Goal: Information Seeking & Learning: Stay updated

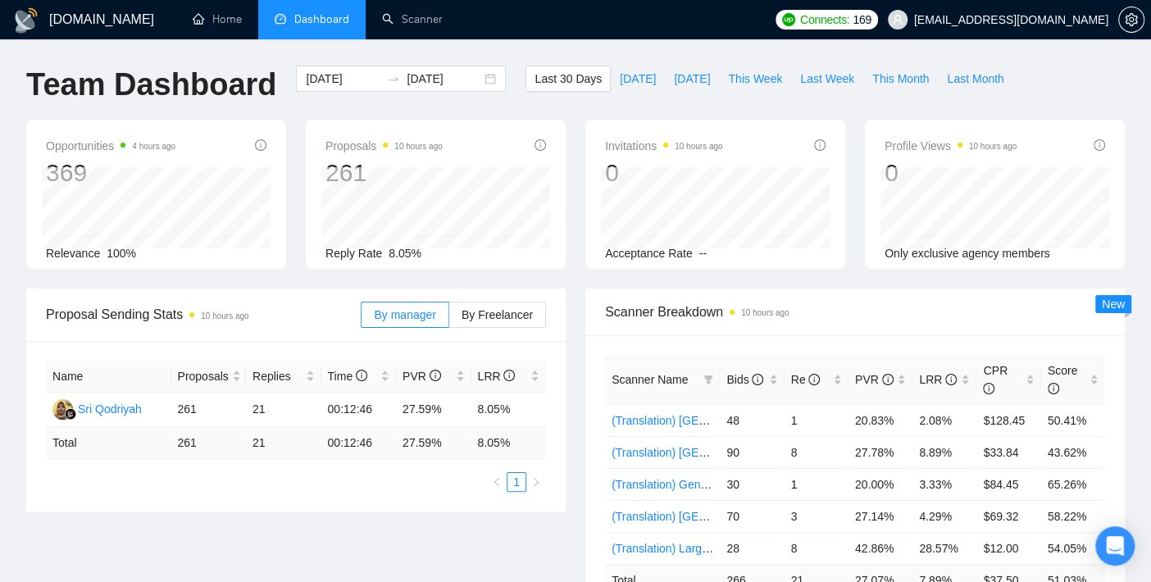
click at [20, 227] on div "Opportunities 4 hours ago 369 Relevance 100%" at bounding box center [156, 194] width 280 height 149
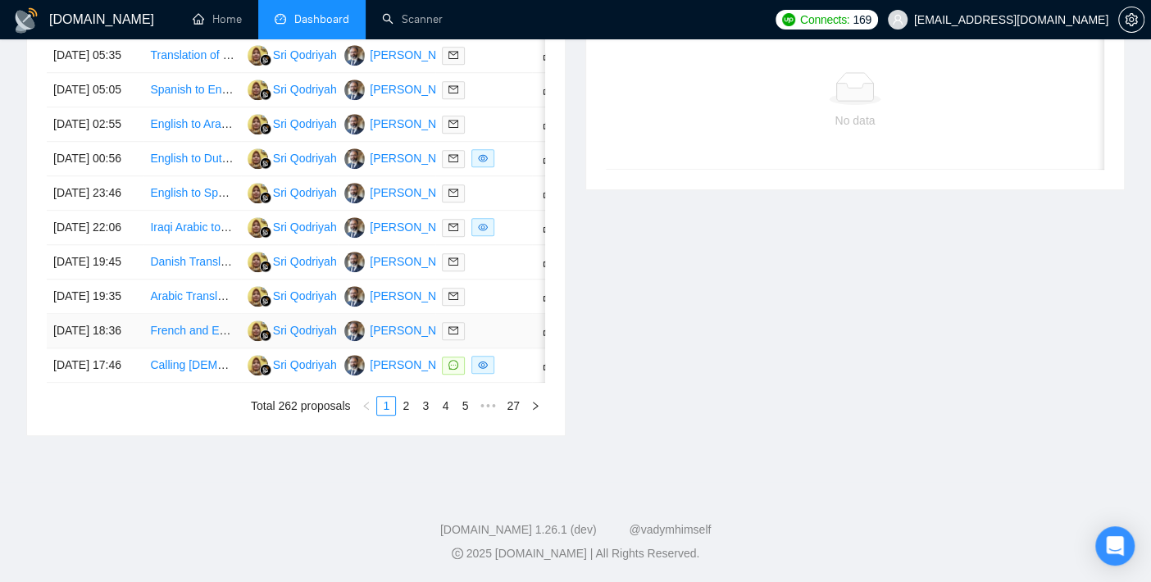
scroll to position [809, 0]
click at [409, 415] on link "2" at bounding box center [406, 406] width 18 height 18
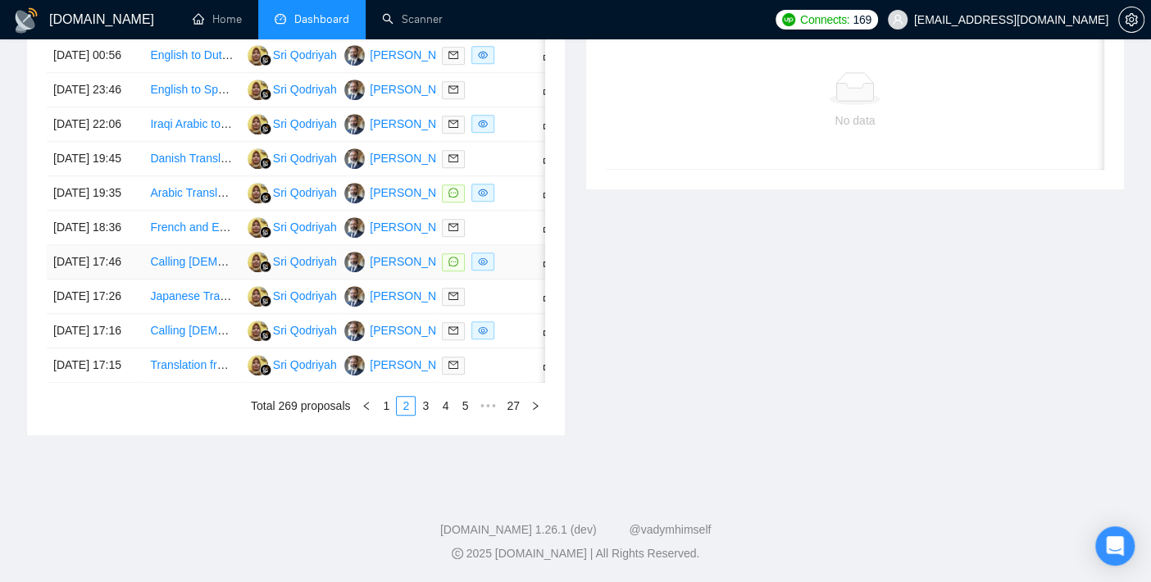
scroll to position [900, 0]
click at [428, 406] on link "3" at bounding box center [426, 406] width 18 height 18
click at [445, 415] on link "4" at bounding box center [445, 406] width 18 height 18
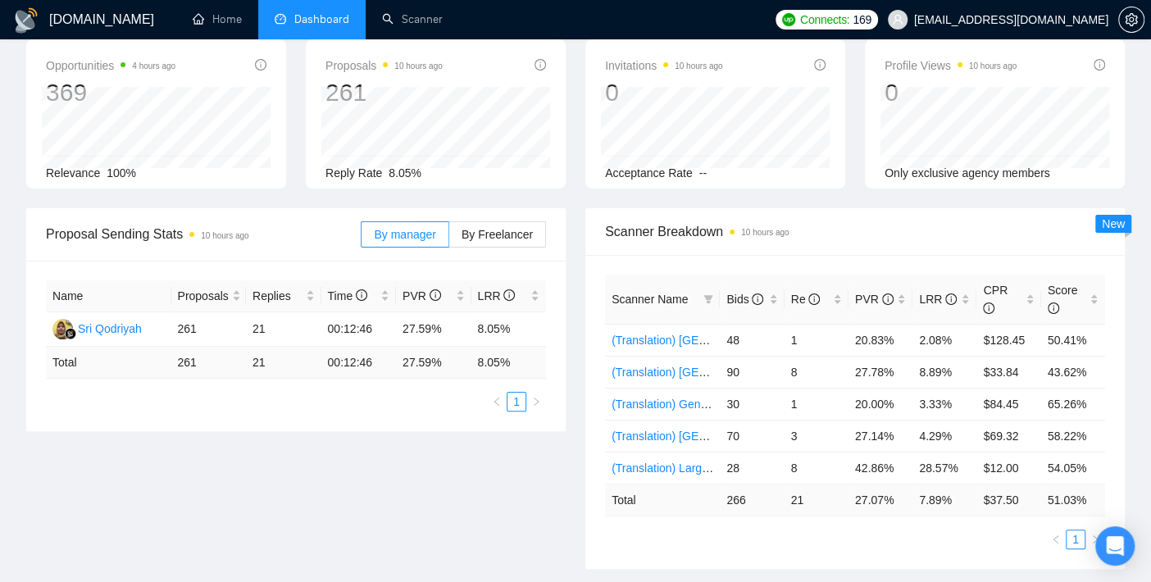
scroll to position [0, 0]
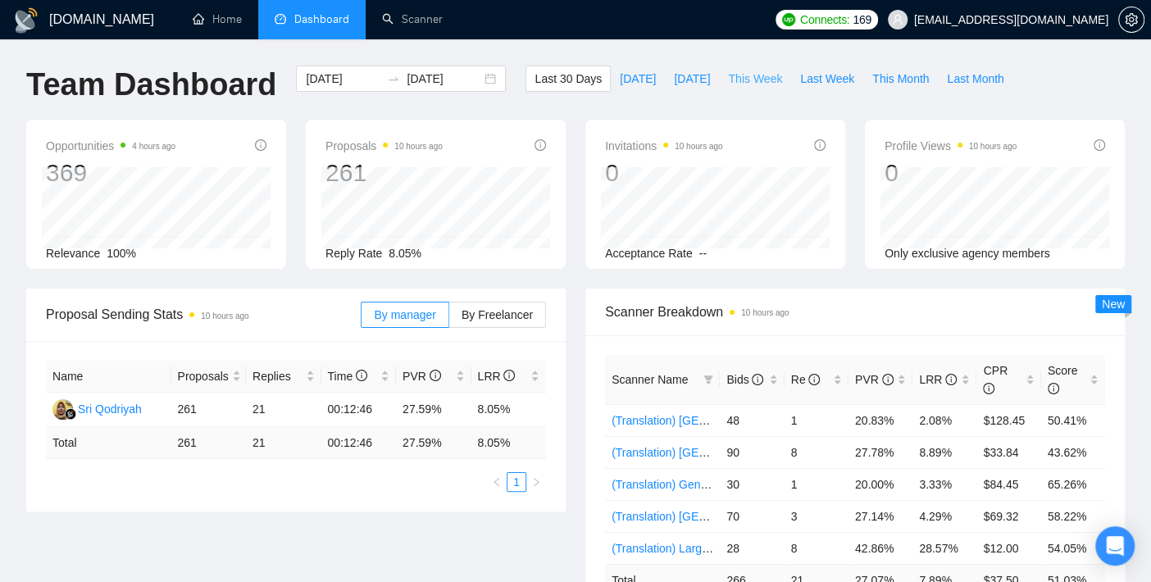
click at [736, 83] on span "This Week" at bounding box center [755, 79] width 54 height 18
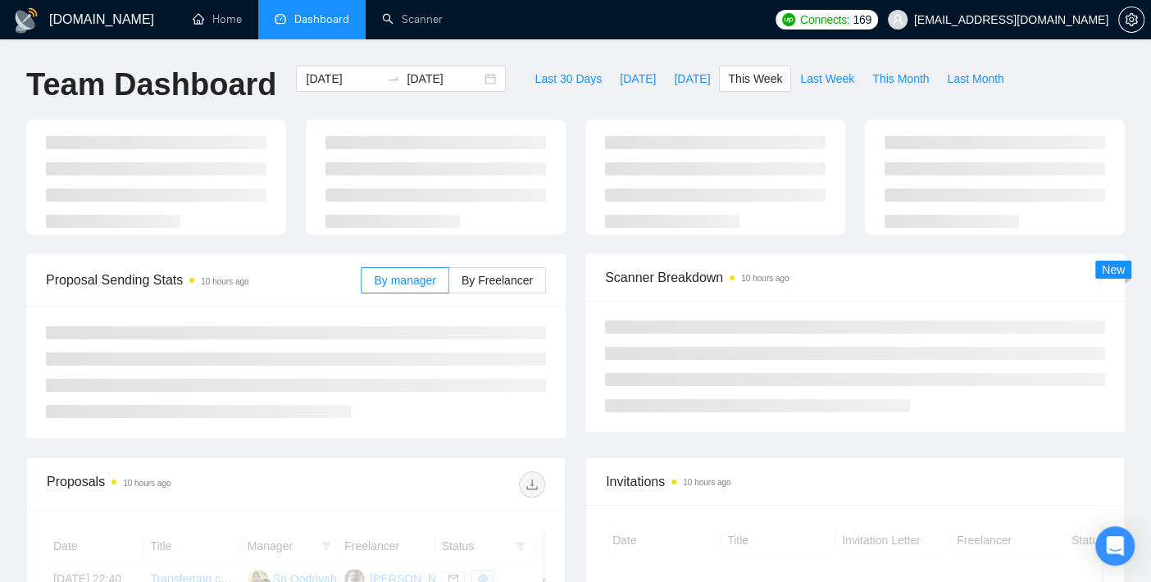
type input "[DATE]"
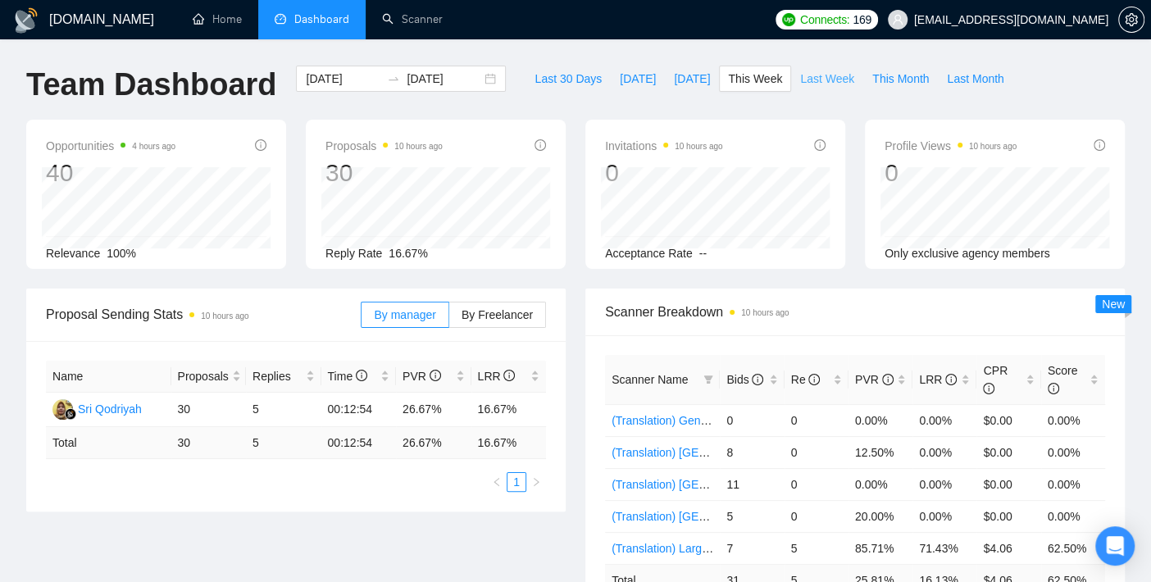
click at [815, 80] on span "Last Week" at bounding box center [827, 79] width 54 height 18
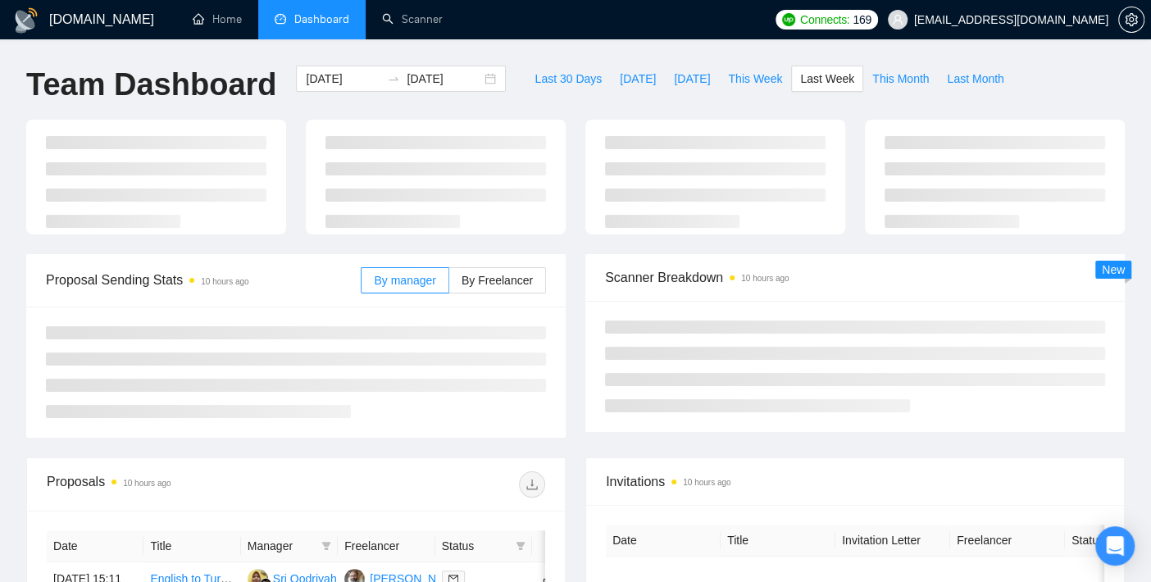
type input "[DATE]"
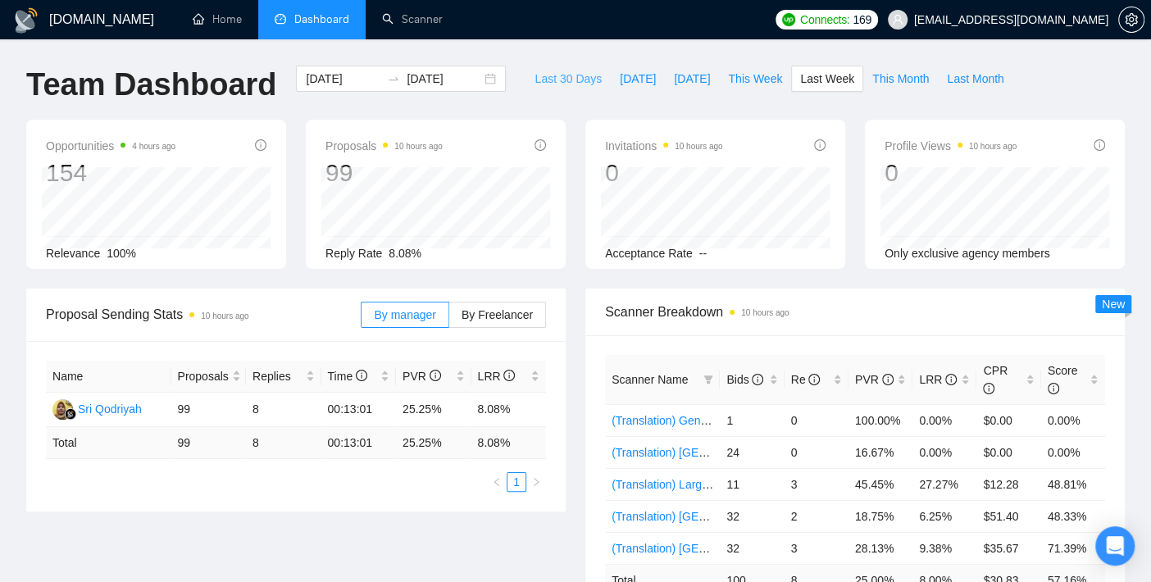
click at [536, 83] on span "Last 30 Days" at bounding box center [568, 79] width 67 height 18
type input "[DATE]"
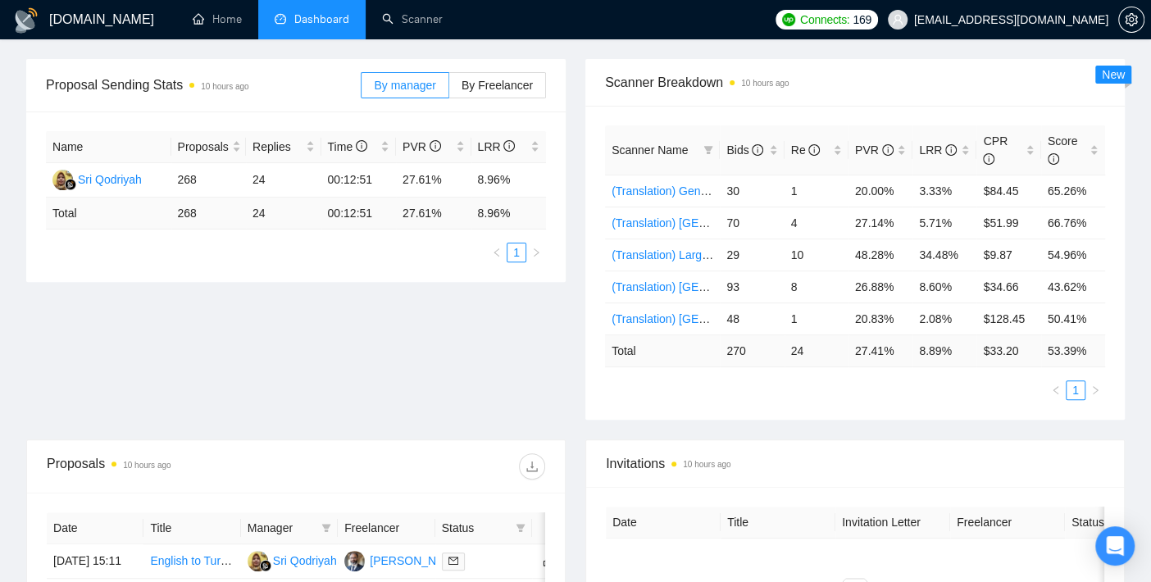
scroll to position [273, 0]
